Goal: Task Accomplishment & Management: Manage account settings

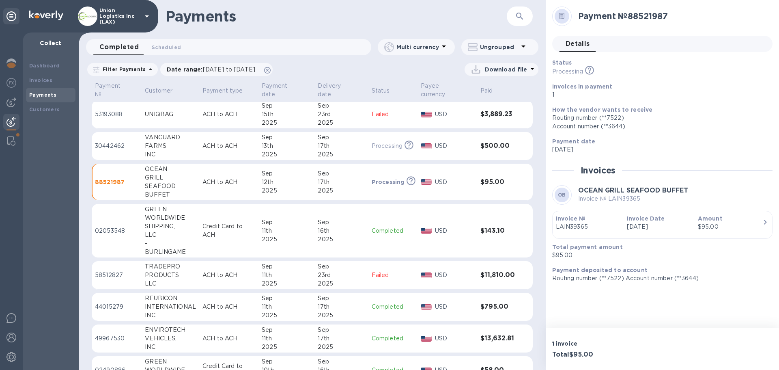
scroll to position [252, 0]
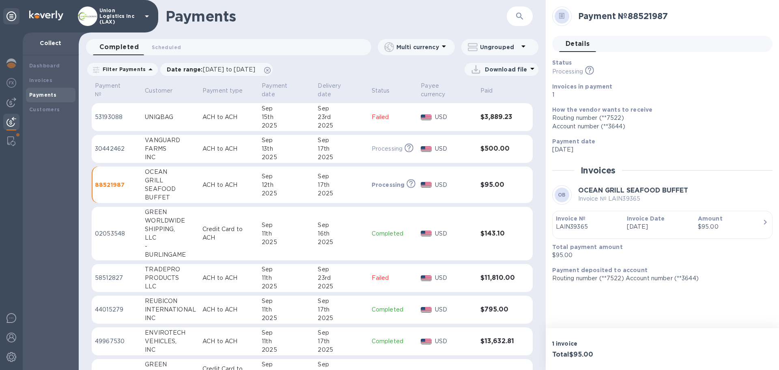
click at [191, 116] on div "UNIQBAG" at bounding box center [170, 117] width 51 height 9
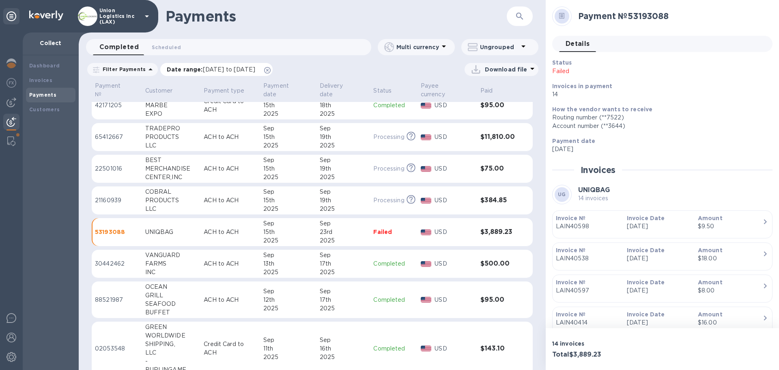
scroll to position [136, 0]
click at [8, 334] on img at bounding box center [11, 337] width 10 height 10
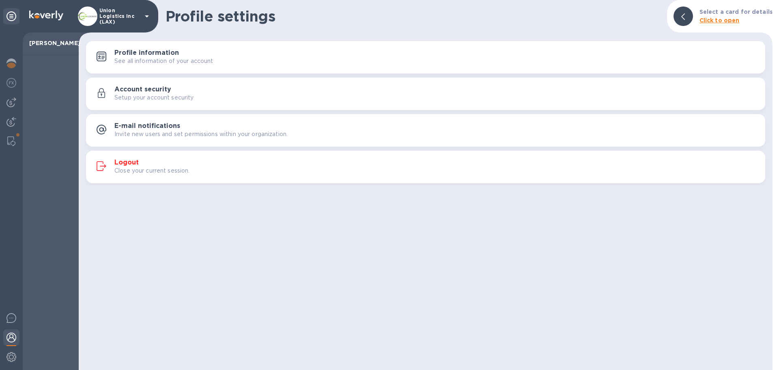
click at [145, 163] on div "Logout Close your current session." at bounding box center [436, 167] width 644 height 16
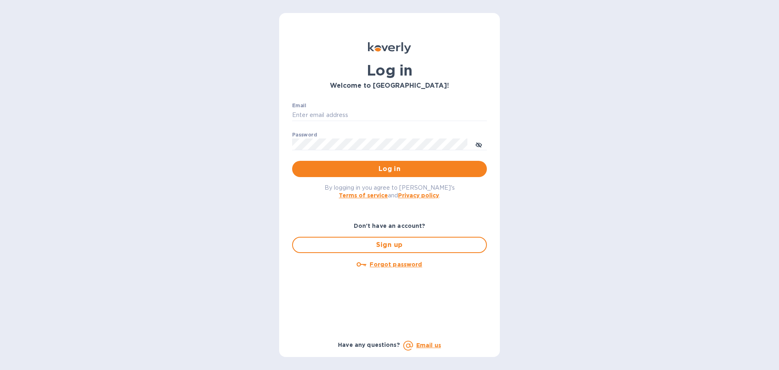
type input "[EMAIL_ADDRESS][DOMAIN_NAME]"
